Goal: Contribute content

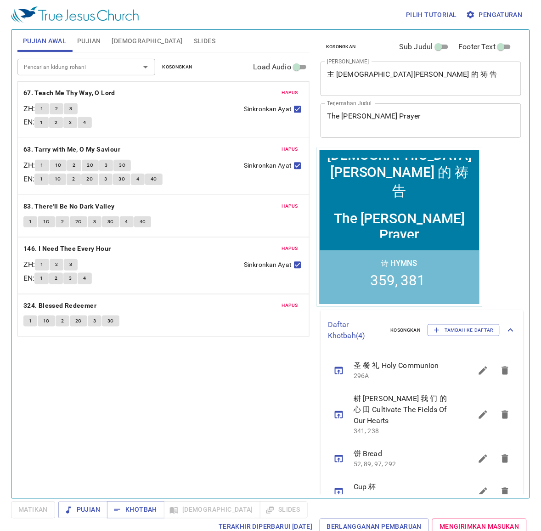
click at [488, 17] on span "Pengaturan" at bounding box center [495, 14] width 55 height 11
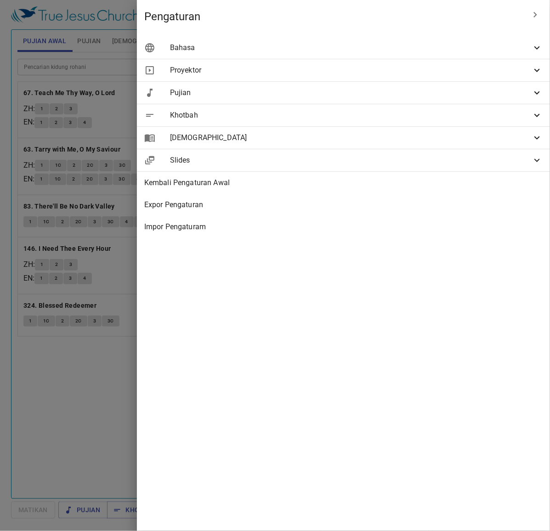
click at [380, 44] on span "Bahasa" at bounding box center [351, 47] width 362 height 11
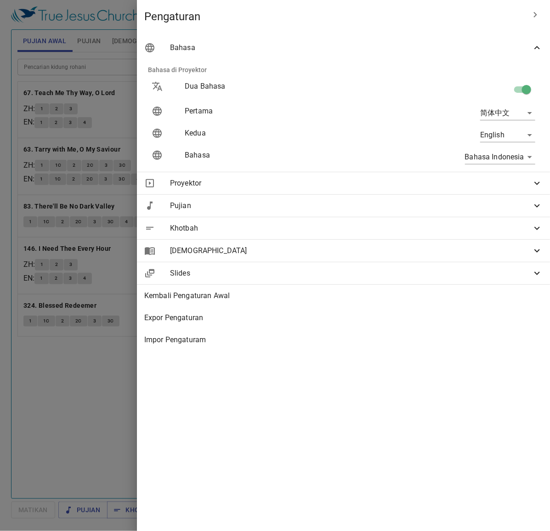
click at [503, 164] on div "Bahasa Indonesia id" at bounding box center [460, 156] width 166 height 29
click at [503, 161] on body "Pilih tutorial Pengaturan Pujian Awal Pujian [DEMOGRAPHIC_DATA] Slides Pencaria…" at bounding box center [275, 265] width 550 height 531
click at [503, 159] on li "English" at bounding box center [502, 157] width 74 height 17
type input "en"
click at [175, 395] on div at bounding box center [275, 265] width 550 height 531
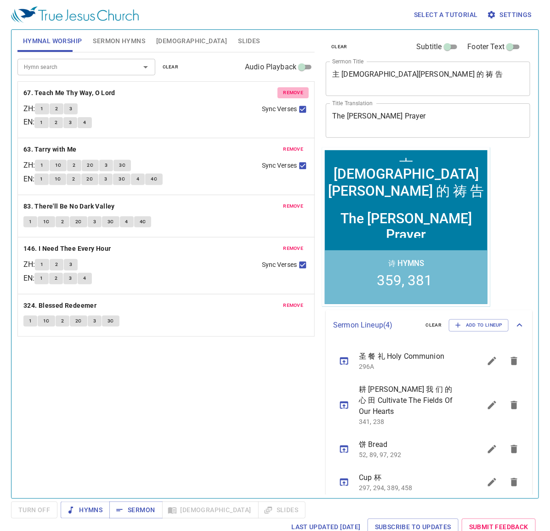
click at [299, 92] on span "remove" at bounding box center [293, 93] width 20 height 8
click at [299, 145] on span "remove" at bounding box center [293, 149] width 20 height 8
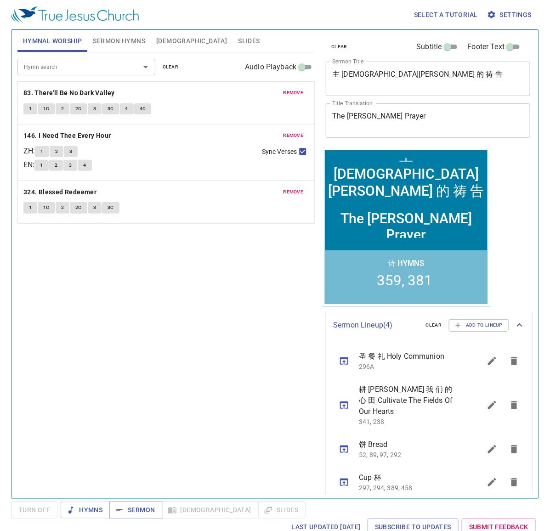
click at [299, 92] on span "remove" at bounding box center [293, 93] width 20 height 8
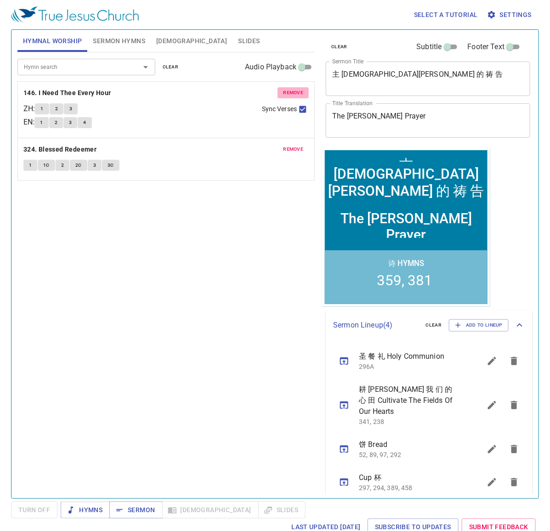
click at [299, 92] on span "remove" at bounding box center [293, 93] width 20 height 8
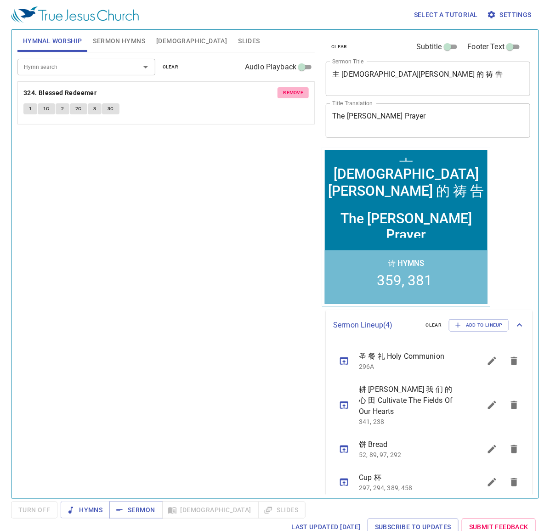
click at [299, 92] on span "remove" at bounding box center [293, 93] width 20 height 8
click at [104, 70] on input "Hymn search" at bounding box center [72, 67] width 105 height 11
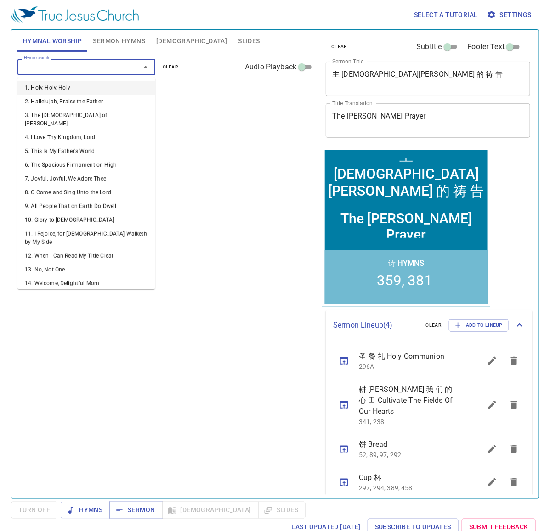
type input "5"
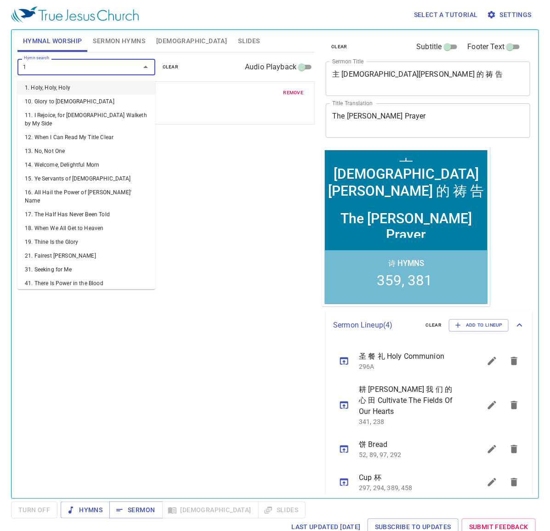
type input "19"
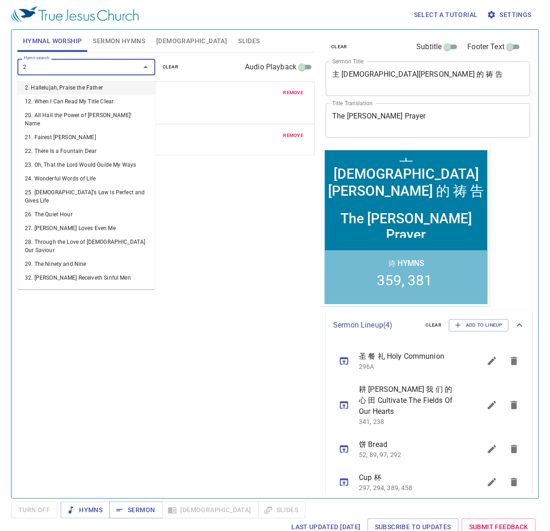
type input "21"
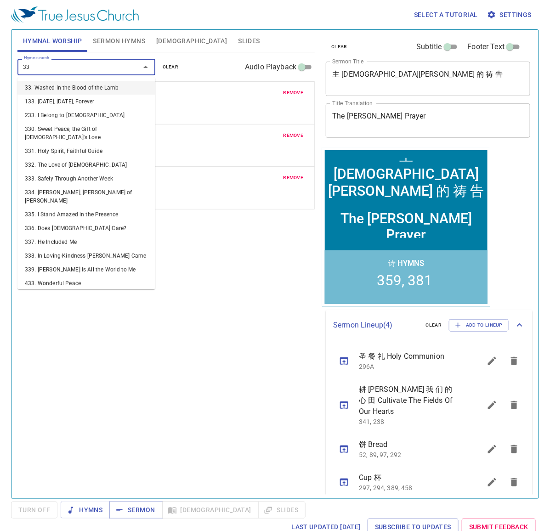
type input "335"
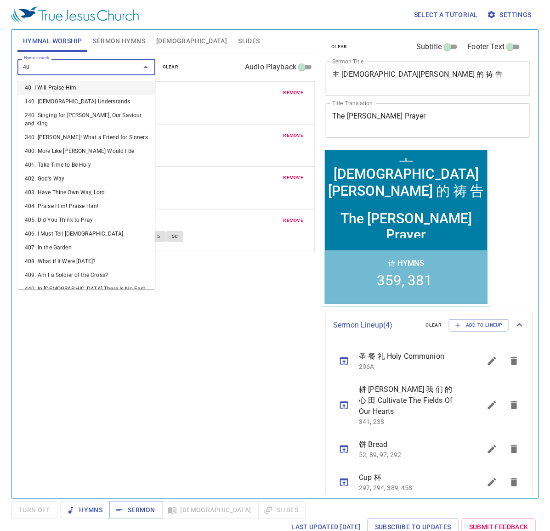
type input "407"
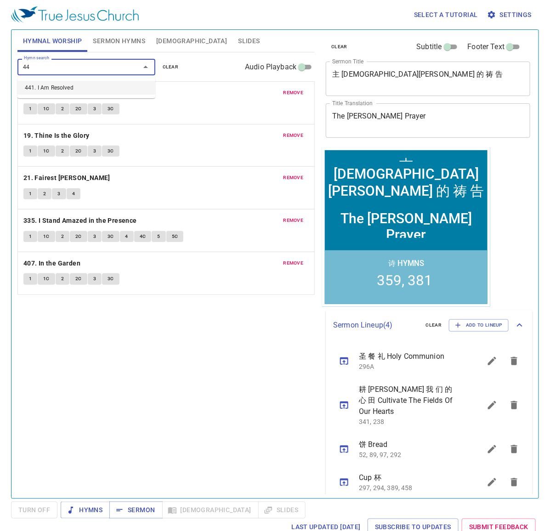
type input "441"
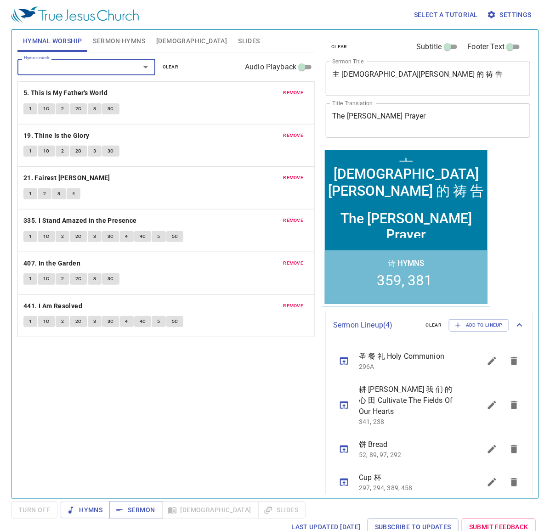
click at [127, 34] on button "Sermon Hymns" at bounding box center [118, 41] width 63 height 22
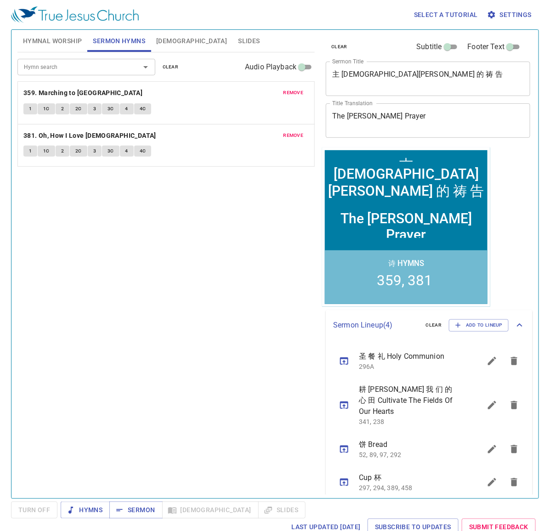
click at [299, 95] on span "remove" at bounding box center [293, 93] width 20 height 8
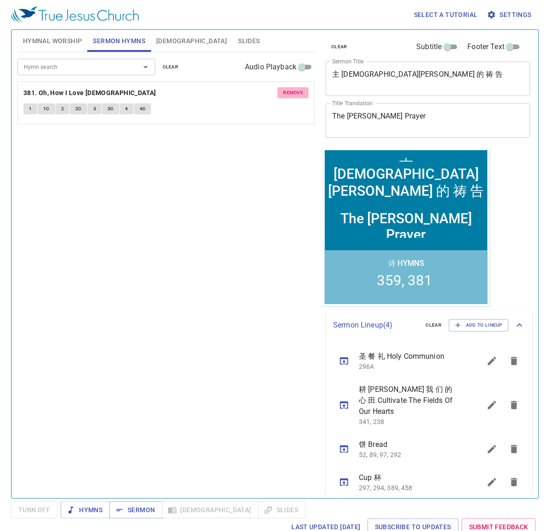
click at [299, 95] on span "remove" at bounding box center [293, 93] width 20 height 8
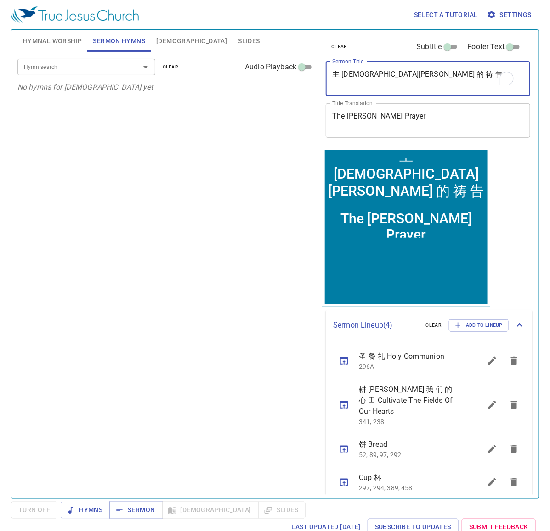
drag, startPoint x: 439, startPoint y: 79, endPoint x: 328, endPoint y: 91, distance: 111.8
click at [328, 91] on div "主 [DEMOGRAPHIC_DATA][PERSON_NAME] 的 祷 告 x Sermon Title" at bounding box center [428, 79] width 204 height 34
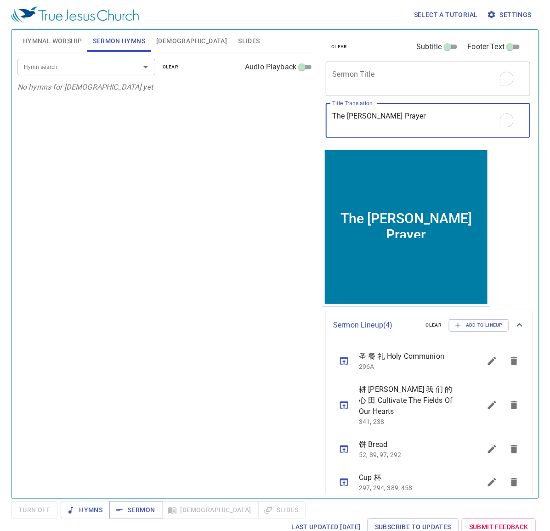
drag, startPoint x: 396, startPoint y: 126, endPoint x: 338, endPoint y: 130, distance: 58.5
click at [338, 130] on div "The [PERSON_NAME] Prayer x Title Translation" at bounding box center [428, 120] width 204 height 34
type textarea "T"
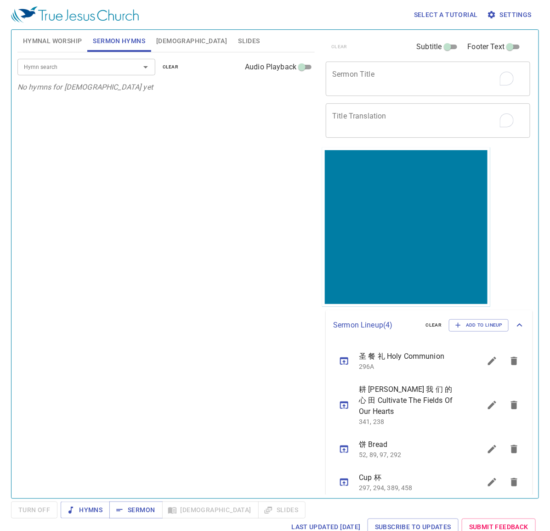
click at [212, 338] on div "Hymn search Hymn search clear Audio Playback No hymns for [DEMOGRAPHIC_DATA] yet" at bounding box center [165, 271] width 297 height 438
click at [410, 70] on textarea "Sermon Title" at bounding box center [428, 78] width 192 height 17
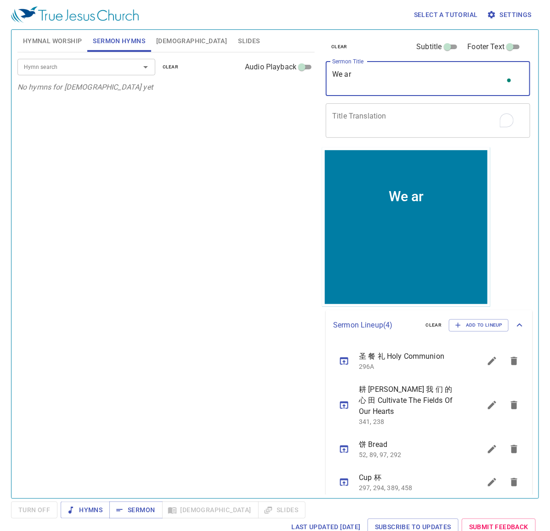
type textarea "We a"
